Goal: Communication & Community: Ask a question

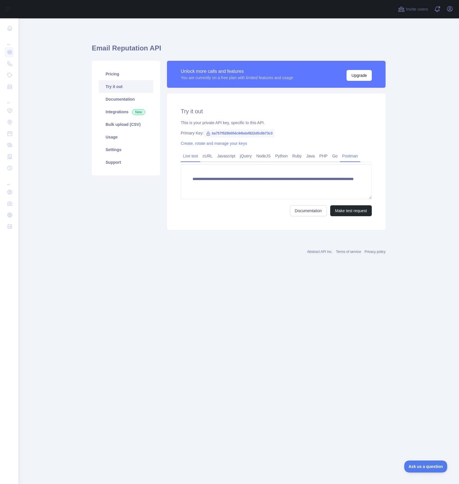
click at [360, 158] on link "Postman" at bounding box center [350, 155] width 20 height 9
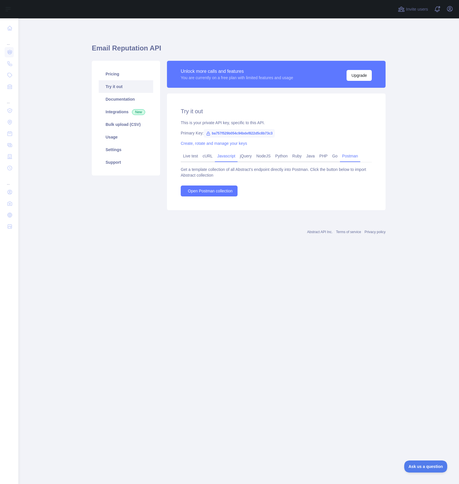
click at [228, 157] on link "Javascript" at bounding box center [226, 155] width 23 height 9
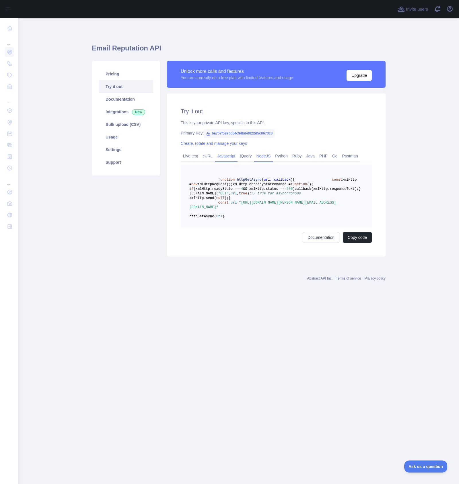
click at [271, 155] on link "NodeJS" at bounding box center [263, 155] width 19 height 9
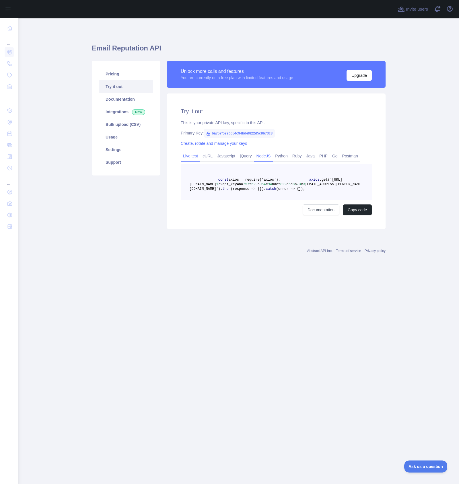
click at [196, 156] on link "Live test" at bounding box center [191, 155] width 20 height 9
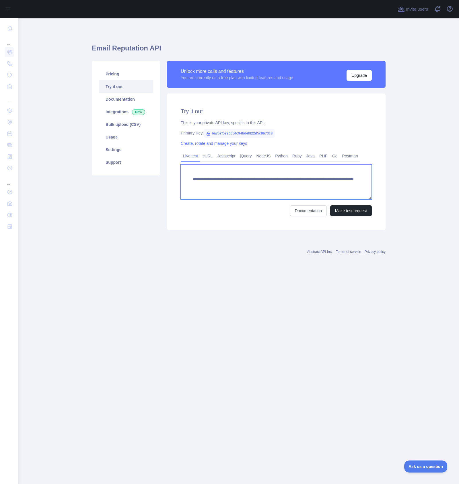
click at [299, 185] on textarea "**********" at bounding box center [276, 181] width 191 height 35
type textarea "**********"
click at [339, 212] on button "Make test request" at bounding box center [351, 210] width 42 height 11
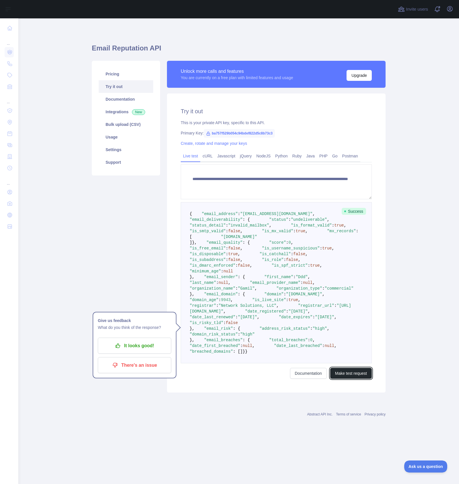
scroll to position [68, 0]
drag, startPoint x: 341, startPoint y: 115, endPoint x: 175, endPoint y: 106, distance: 165.5
click at [175, 106] on div "**********" at bounding box center [276, 243] width 219 height 299
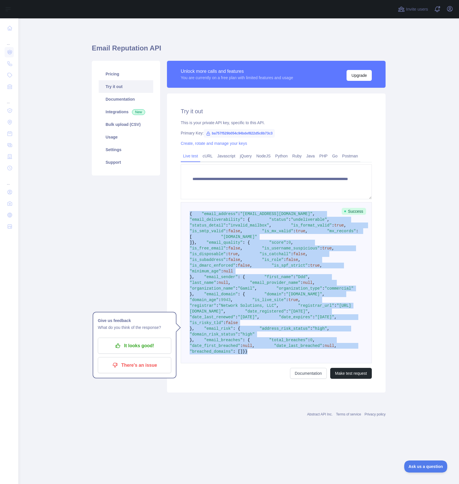
drag, startPoint x: 188, startPoint y: 145, endPoint x: 287, endPoint y: 449, distance: 319.8
click at [287, 364] on pre "{ "email_address" : "ddd3701@gamil.com" , "email_deliverability" : { "status" :…" at bounding box center [276, 282] width 191 height 161
copy code "{ "email_address" : "ddd3701@gamil.com" , "email_deliverability" : { "status" :…"
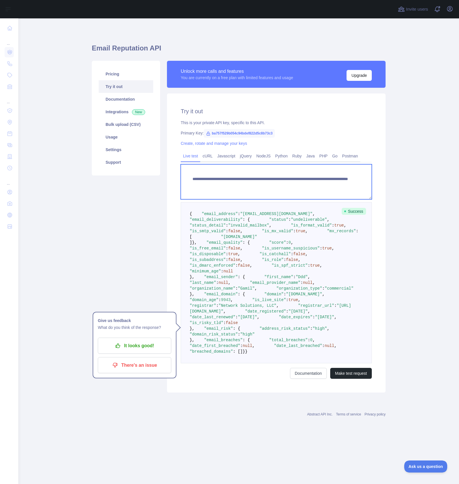
click at [320, 164] on textarea "**********" at bounding box center [276, 181] width 191 height 35
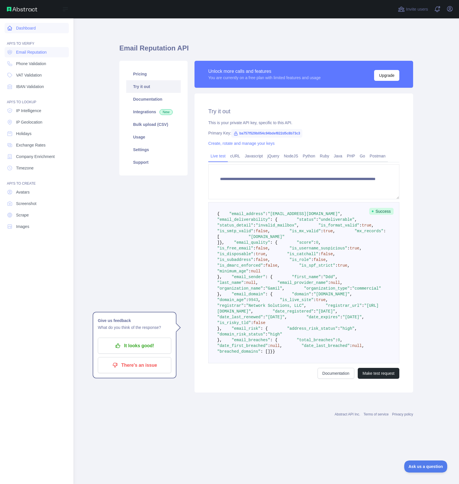
click at [33, 28] on link "Dashboard" at bounding box center [37, 28] width 64 height 10
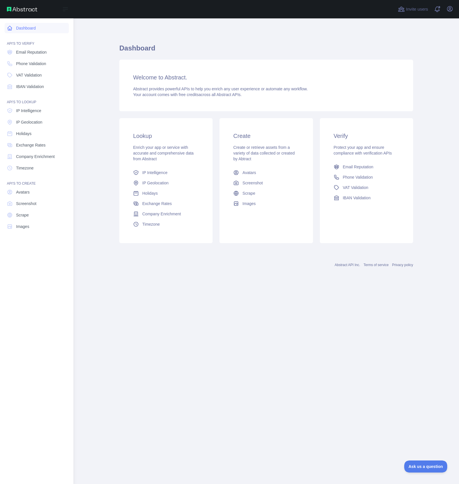
click at [35, 31] on link "Dashboard" at bounding box center [37, 28] width 64 height 10
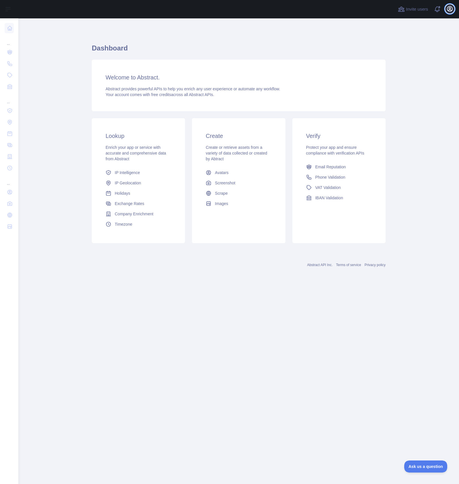
click at [453, 8] on button "Open user menu" at bounding box center [449, 8] width 9 height 9
click at [424, 40] on link "Account settings" at bounding box center [422, 41] width 64 height 10
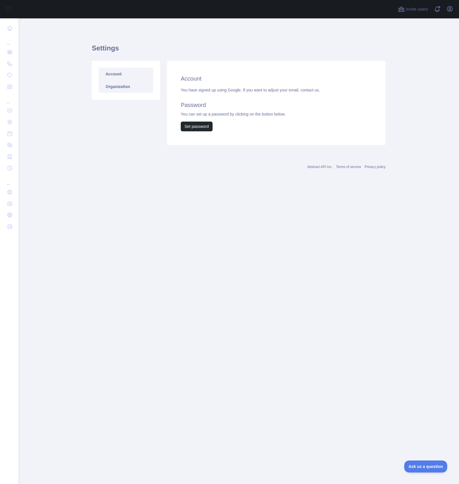
click at [134, 88] on link "Organization" at bounding box center [126, 86] width 55 height 13
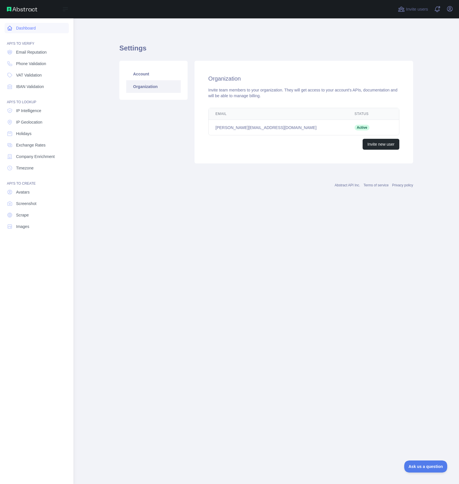
click at [31, 30] on link "Dashboard" at bounding box center [37, 28] width 64 height 10
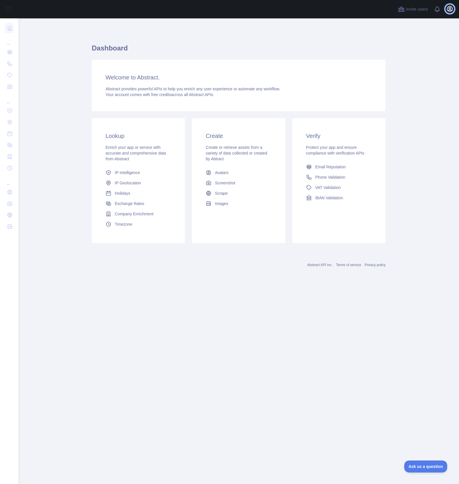
click at [448, 11] on icon "button" at bounding box center [449, 8] width 5 height 5
click at [418, 76] on button "Sign out" at bounding box center [422, 75] width 64 height 10
click at [337, 168] on span "Email Validation" at bounding box center [329, 167] width 28 height 6
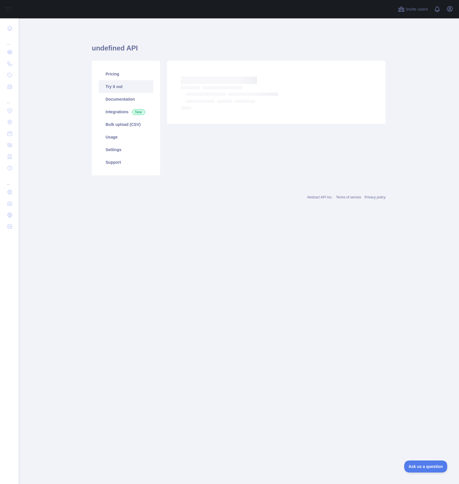
click at [117, 87] on link "Try it out" at bounding box center [126, 86] width 55 height 13
click at [121, 110] on link "Integrations New" at bounding box center [126, 112] width 55 height 13
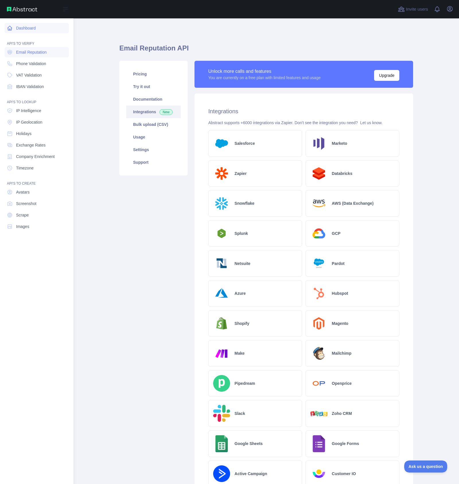
click at [33, 30] on link "Dashboard" at bounding box center [37, 28] width 64 height 10
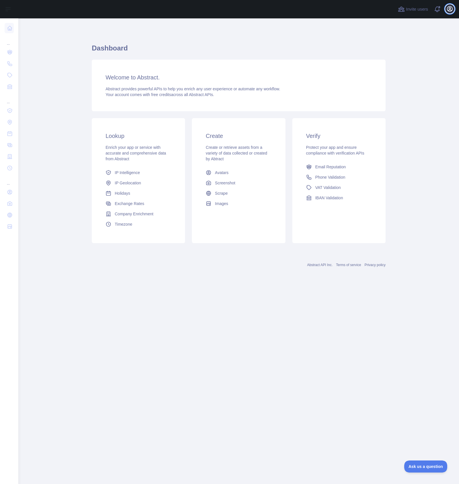
click at [448, 10] on icon "button" at bounding box center [449, 8] width 5 height 5
click at [413, 77] on button "Sign out" at bounding box center [422, 75] width 64 height 10
click at [339, 168] on span "Email Validation" at bounding box center [329, 167] width 28 height 6
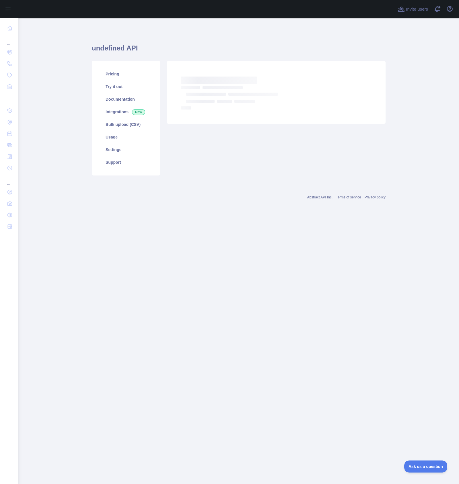
click at [278, 151] on div "Loading... Loading..." at bounding box center [277, 118] width 226 height 115
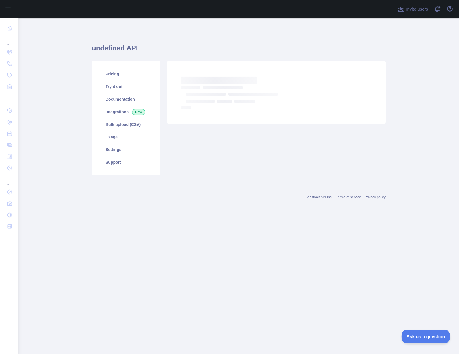
click at [425, 339] on button "Ask us a question" at bounding box center [422, 336] width 43 height 12
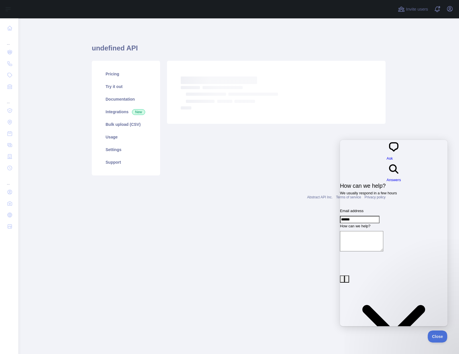
type input "**********"
click at [377, 232] on textarea "How can we help?" at bounding box center [361, 241] width 43 height 20
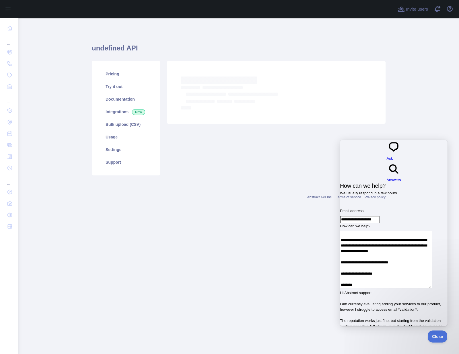
scroll to position [37, 0]
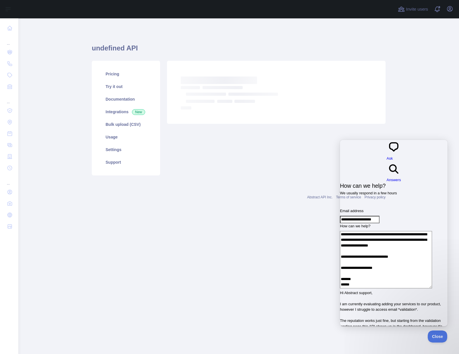
type textarea "**********"
type input "**********"
click at [437, 334] on span "Close" at bounding box center [436, 336] width 20 height 4
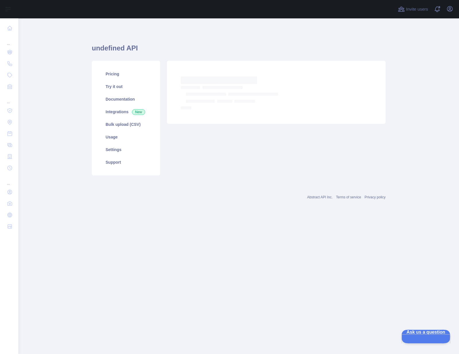
click at [415, 331] on button "Ask us a question" at bounding box center [422, 336] width 43 height 12
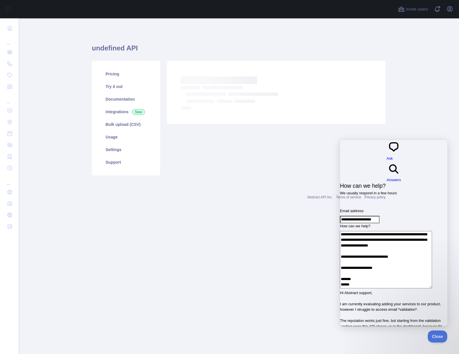
click at [304, 291] on main "undefined API Pricing Try it out Documentation Integrations New Bulk upload (CS…" at bounding box center [238, 186] width 441 height 336
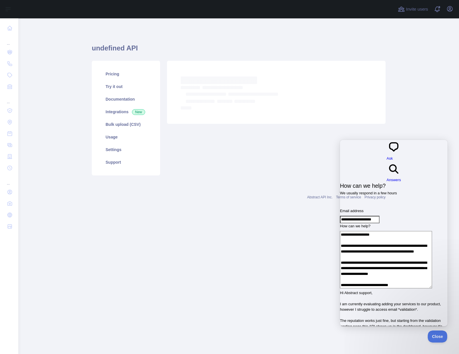
scroll to position [41, 0]
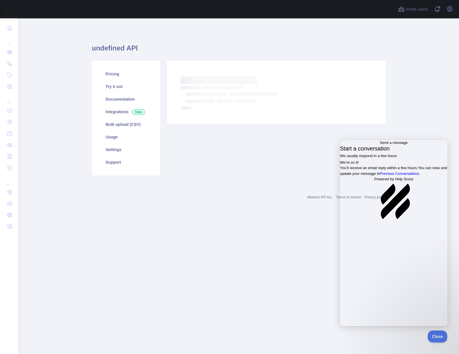
click at [287, 246] on main "undefined API Pricing Try it out Documentation Integrations New Bulk upload (CS…" at bounding box center [238, 186] width 441 height 336
click at [271, 253] on main "undefined API Pricing Try it out Documentation Integrations New Bulk upload (CS…" at bounding box center [238, 186] width 441 height 336
click at [236, 283] on main "undefined API Pricing Try it out Documentation Integrations New Bulk upload (CS…" at bounding box center [238, 186] width 441 height 336
